Goal: Find specific page/section: Find specific page/section

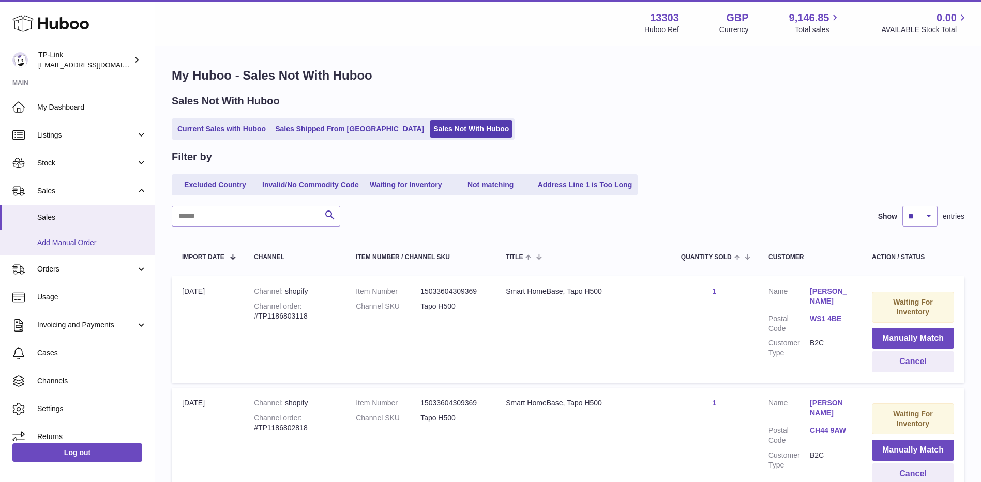
click at [62, 241] on span "Add Manual Order" at bounding box center [92, 243] width 110 height 10
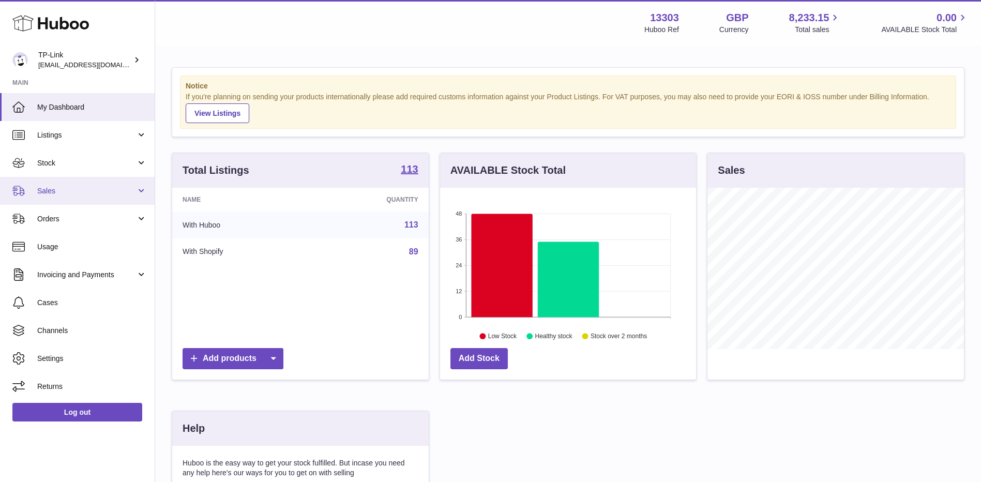
drag, startPoint x: 81, startPoint y: 194, endPoint x: 80, endPoint y: 200, distance: 5.7
click at [81, 194] on span "Sales" at bounding box center [86, 191] width 99 height 10
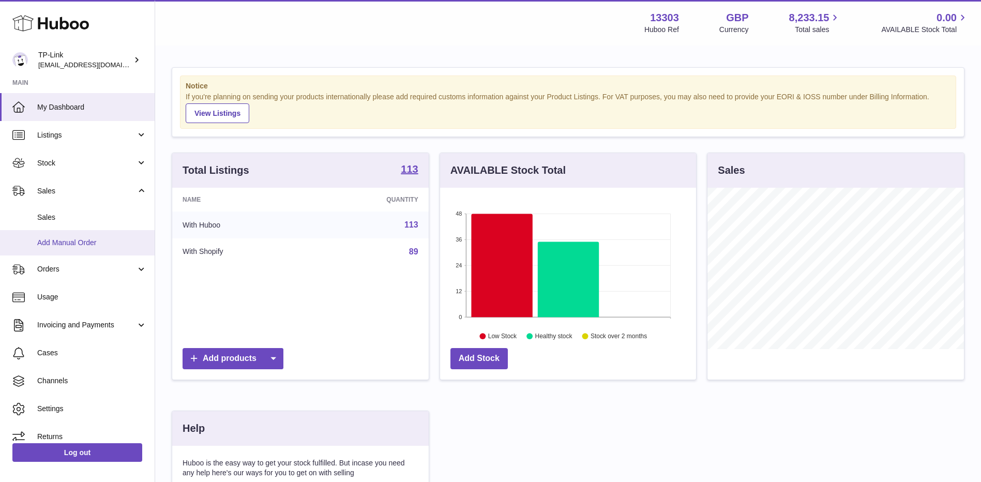
click at [62, 242] on span "Add Manual Order" at bounding box center [92, 243] width 110 height 10
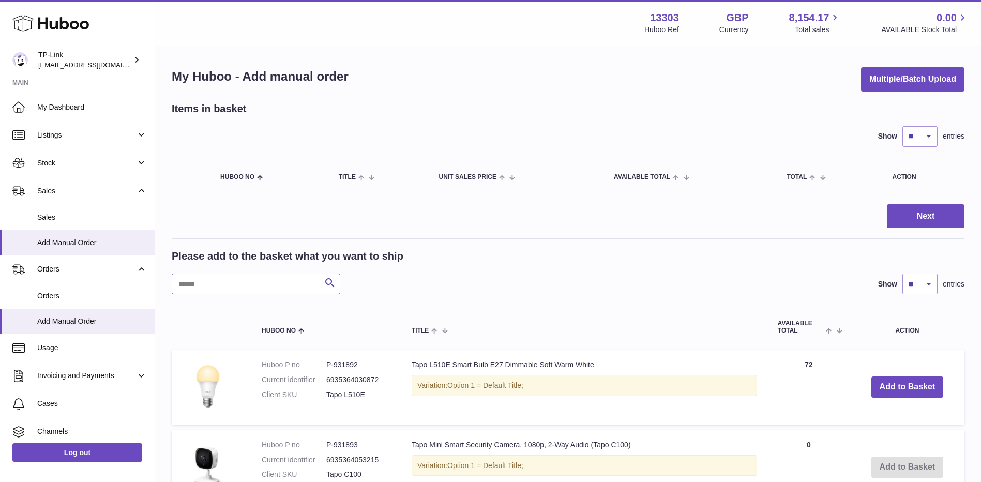
click at [268, 286] on input "text" at bounding box center [256, 284] width 169 height 21
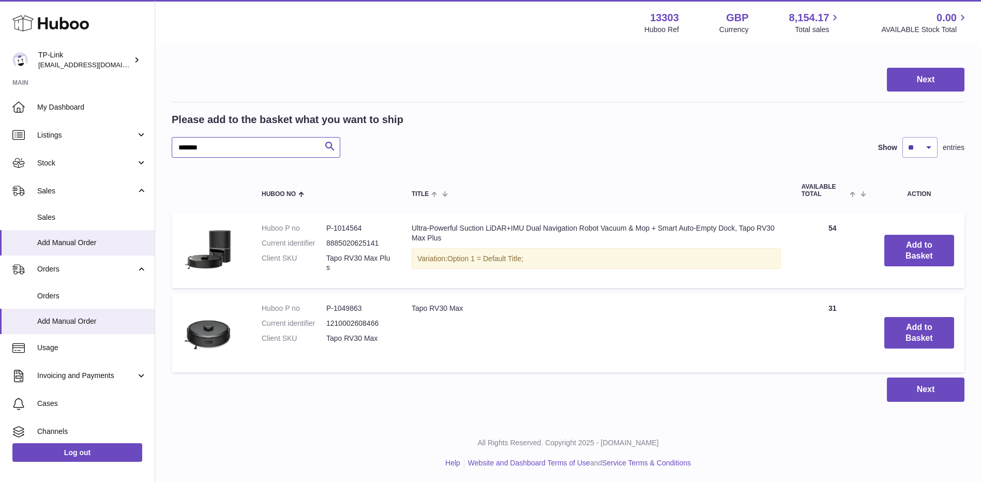
scroll to position [138, 0]
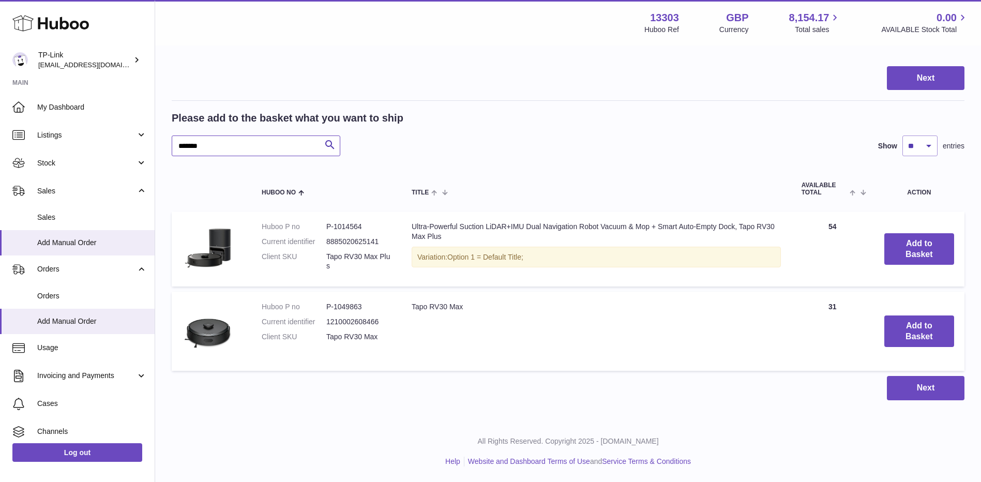
type input "*******"
